Goal: Task Accomplishment & Management: Use online tool/utility

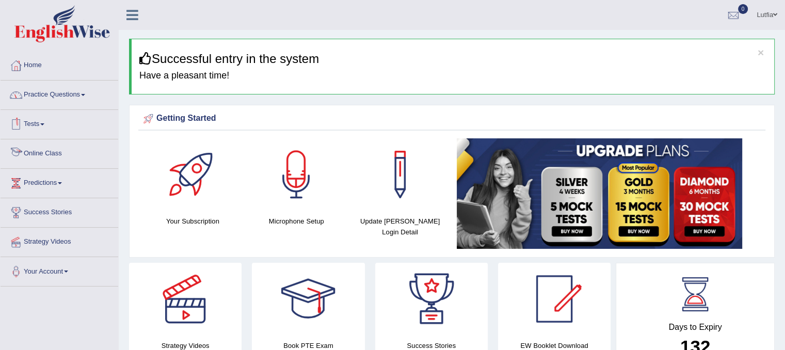
click at [35, 155] on link "Online Class" at bounding box center [60, 152] width 118 height 26
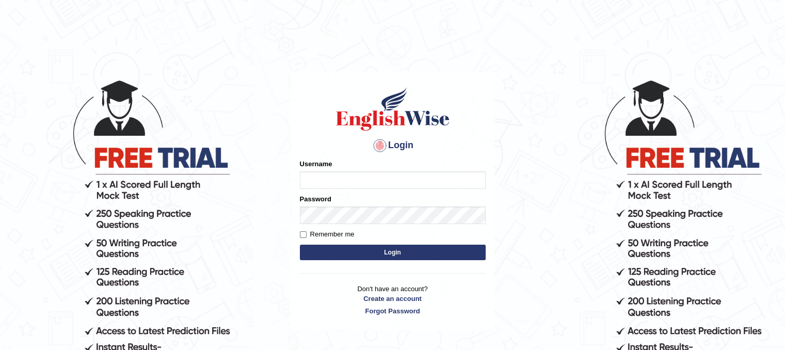
type input "Lutfia"
click at [338, 251] on button "Login" at bounding box center [393, 252] width 186 height 15
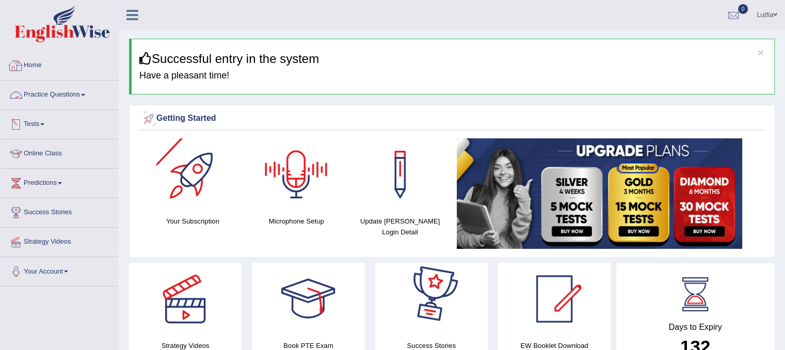
click at [39, 62] on link "Home" at bounding box center [60, 64] width 118 height 26
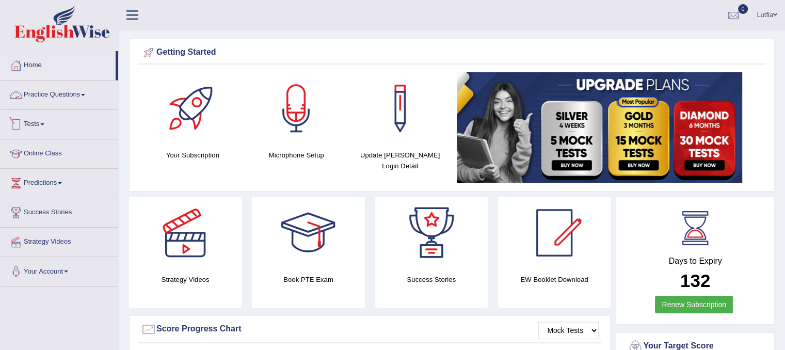
click at [62, 97] on link "Practice Questions" at bounding box center [60, 94] width 118 height 26
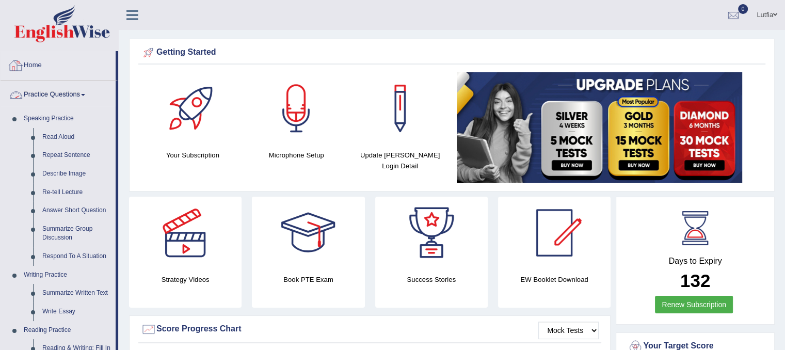
click at [38, 67] on link "Home" at bounding box center [58, 64] width 115 height 26
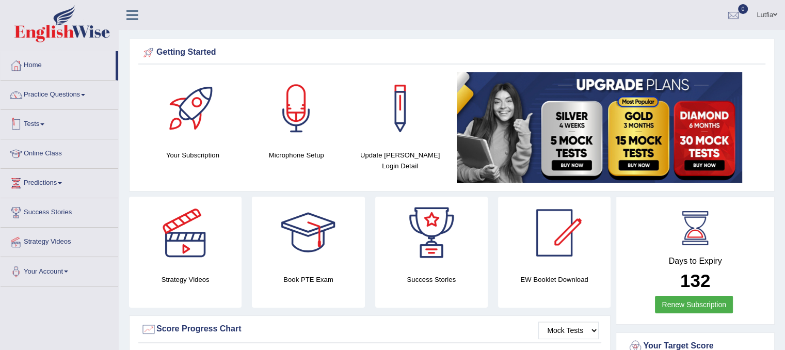
click at [45, 129] on link "Tests" at bounding box center [60, 123] width 118 height 26
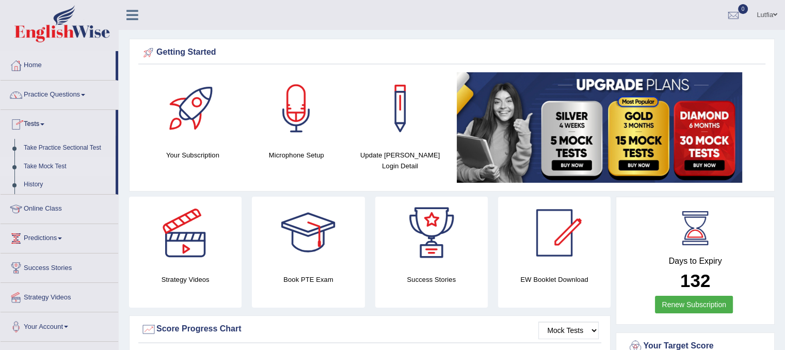
click at [55, 166] on link "Take Mock Test" at bounding box center [67, 166] width 97 height 19
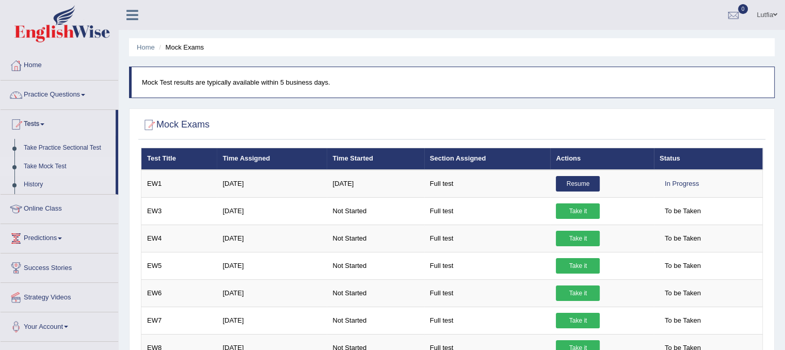
click at [55, 166] on link "Take Mock Test" at bounding box center [67, 166] width 97 height 19
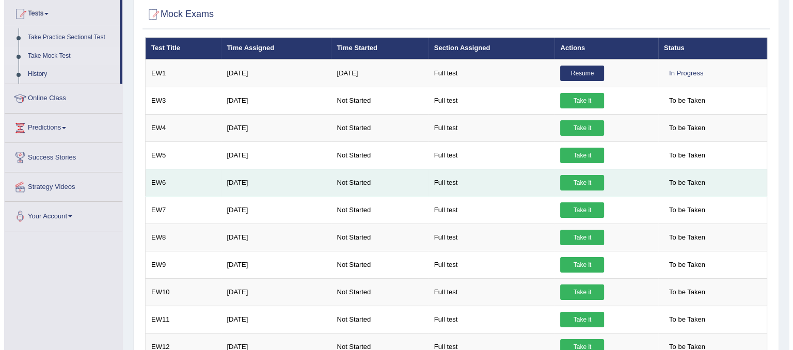
scroll to position [52, 0]
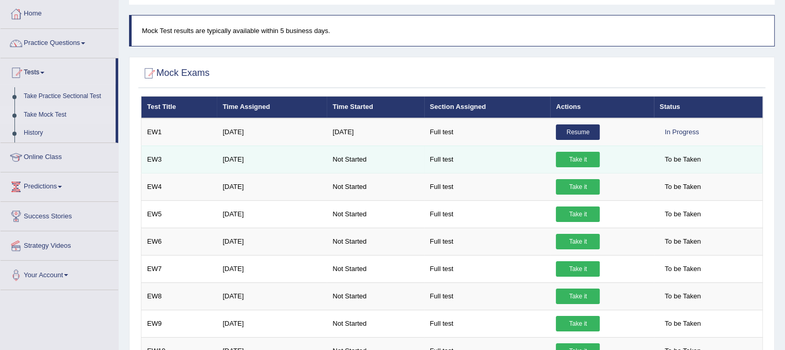
click at [580, 155] on link "Take it" at bounding box center [578, 159] width 44 height 15
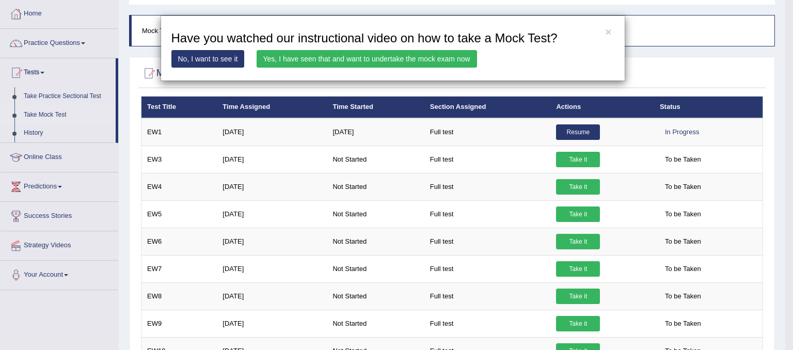
click at [414, 54] on link "Yes, I have seen that and want to undertake the mock exam now" at bounding box center [367, 59] width 220 height 18
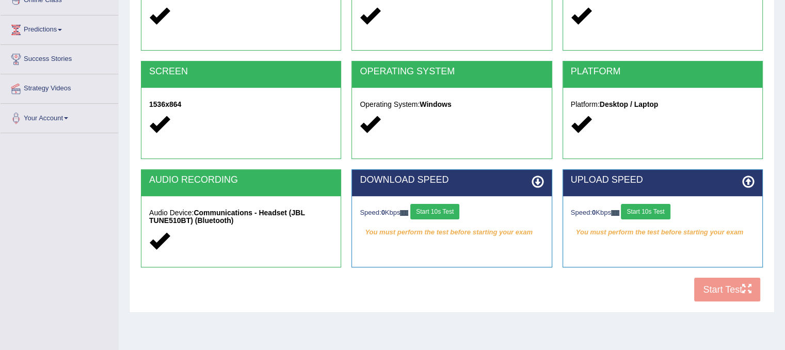
scroll to position [155, 0]
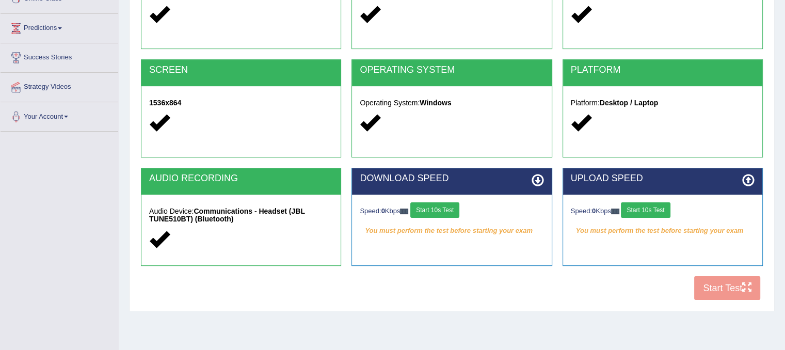
click at [538, 179] on icon at bounding box center [538, 180] width 12 height 12
click at [752, 180] on icon at bounding box center [748, 180] width 12 height 12
click at [437, 211] on button "Start 10s Test" at bounding box center [434, 209] width 49 height 15
click at [644, 211] on button "Start 10s Test" at bounding box center [645, 209] width 49 height 15
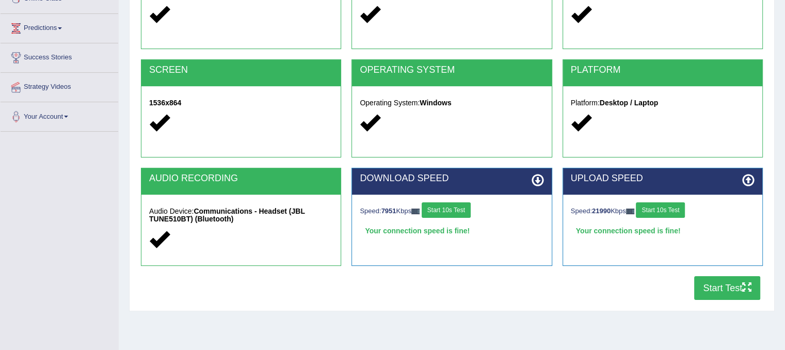
click at [724, 295] on button "Start Test" at bounding box center [727, 288] width 66 height 24
